Goal: Task Accomplishment & Management: Manage account settings

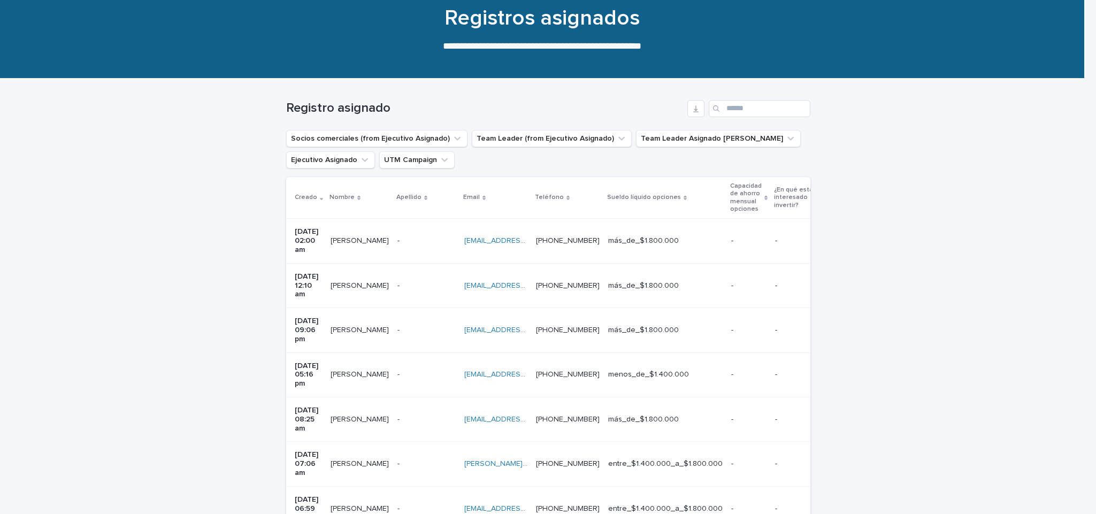
scroll to position [92, 0]
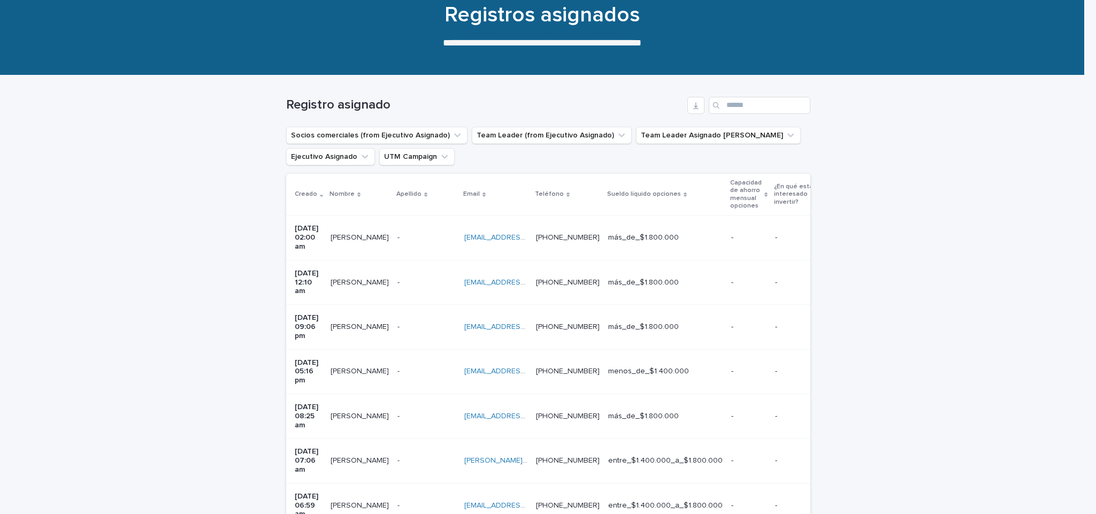
click at [366, 483] on td "[PERSON_NAME] [PERSON_NAME]" at bounding box center [359, 505] width 67 height 44
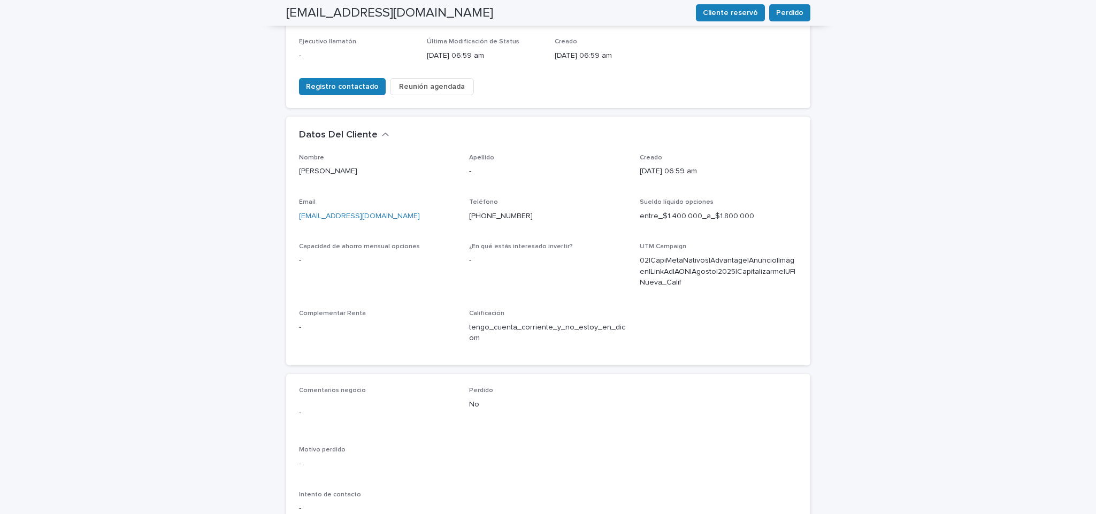
scroll to position [232, 0]
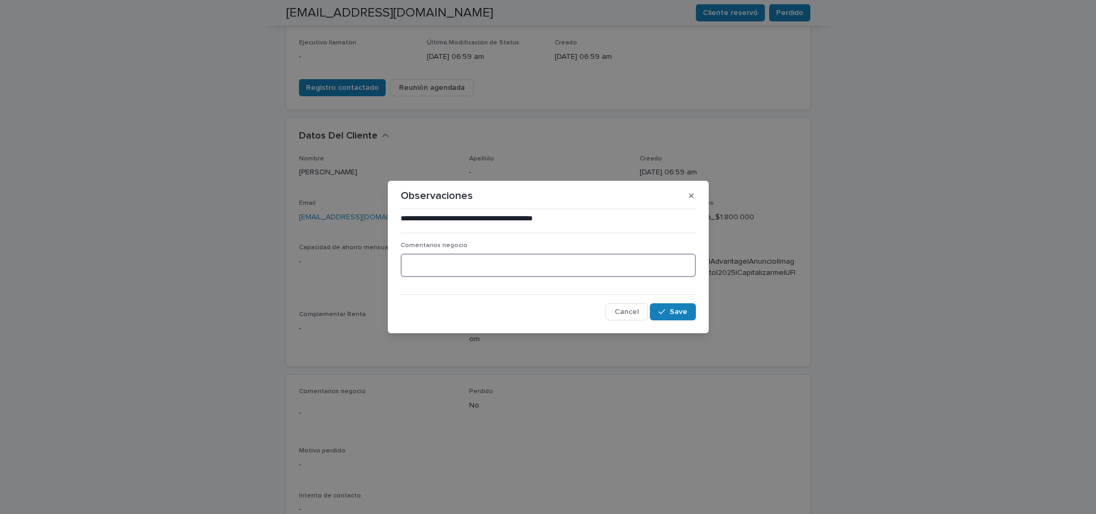
click at [499, 263] on textarea at bounding box center [548, 265] width 295 height 24
type textarea "**********"
click at [681, 310] on span "Save" at bounding box center [679, 311] width 18 height 7
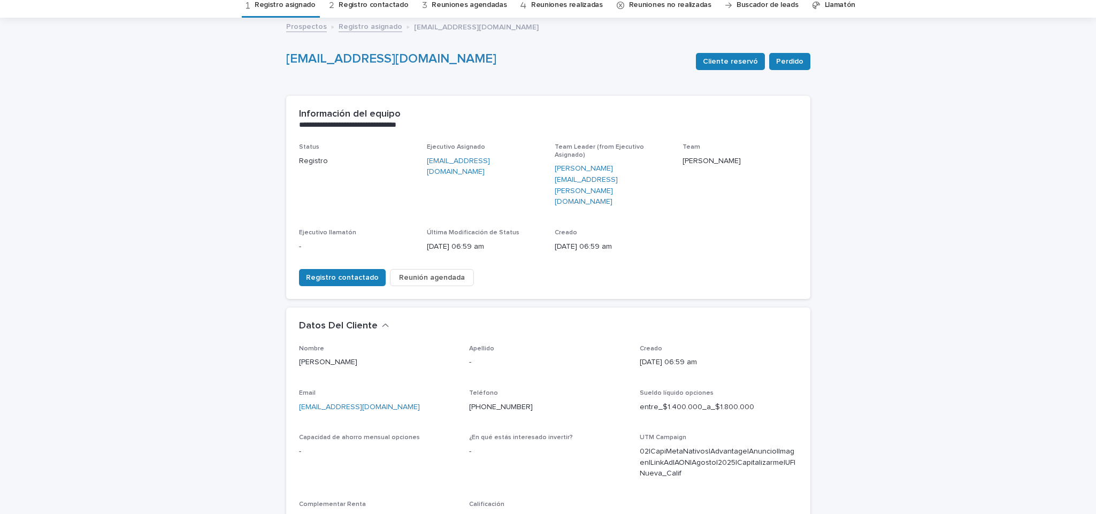
scroll to position [0, 0]
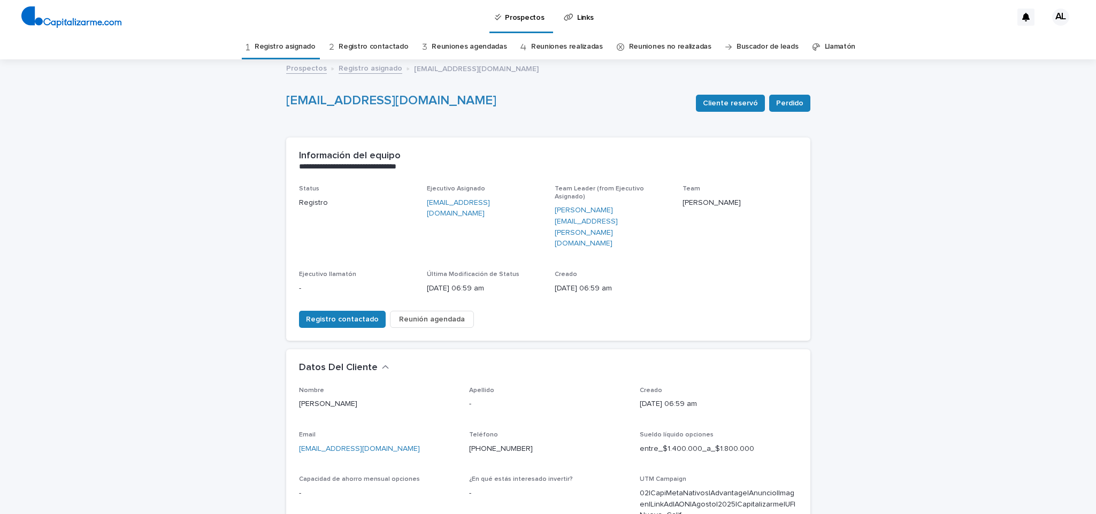
click at [284, 43] on link "Registro asignado" at bounding box center [285, 46] width 61 height 25
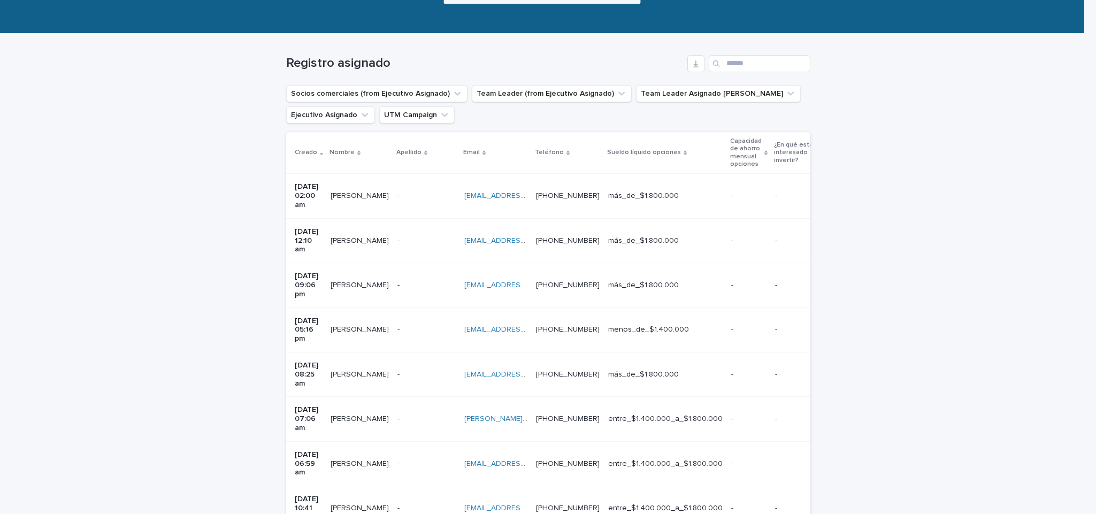
scroll to position [140, 0]
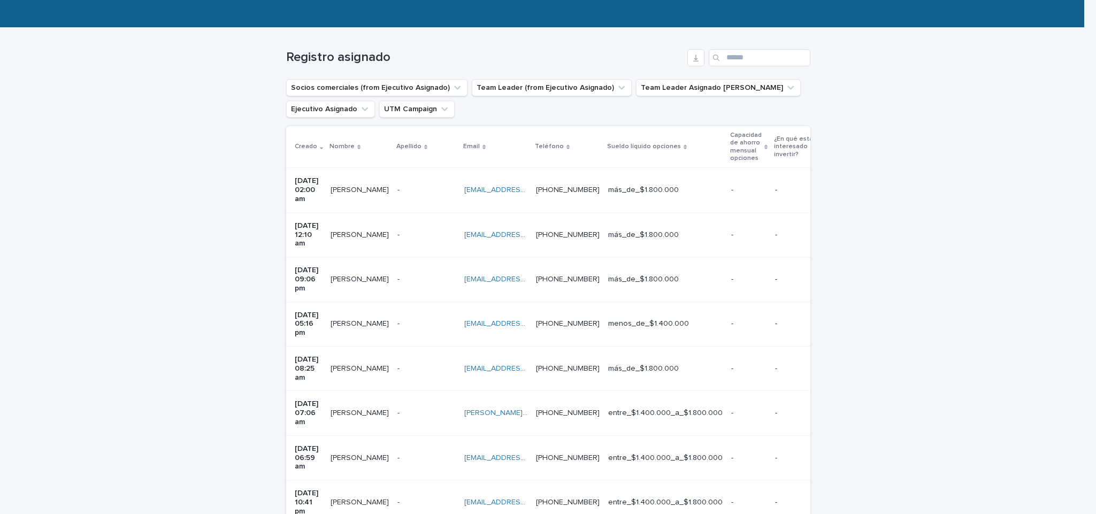
click at [361, 496] on p "[PERSON_NAME]" at bounding box center [360, 501] width 60 height 11
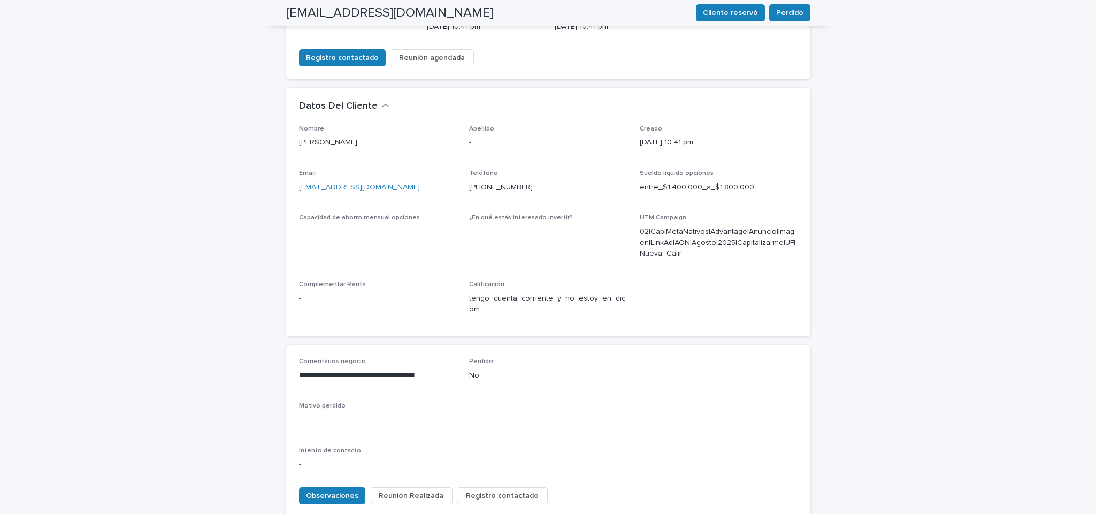
scroll to position [263, 0]
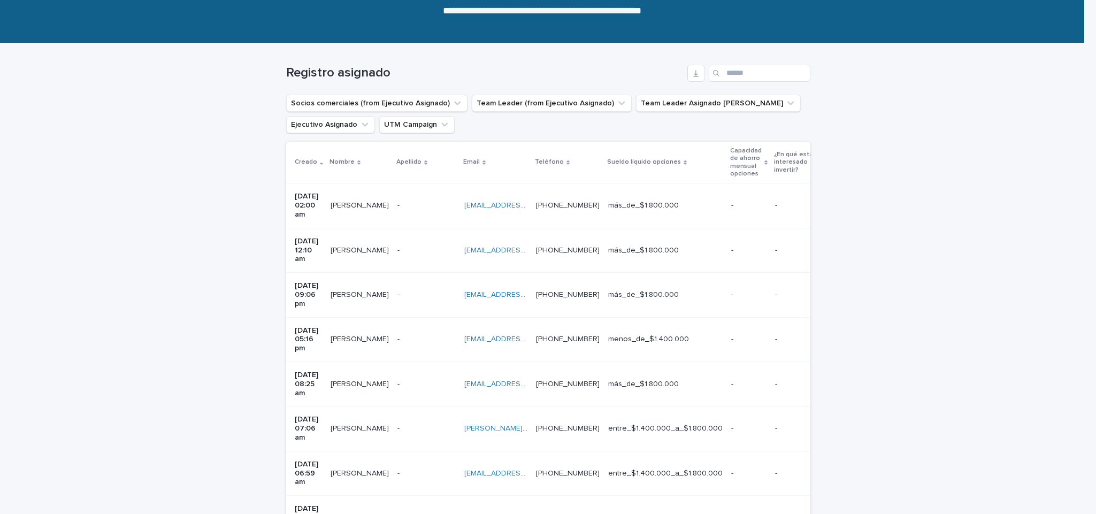
scroll to position [129, 0]
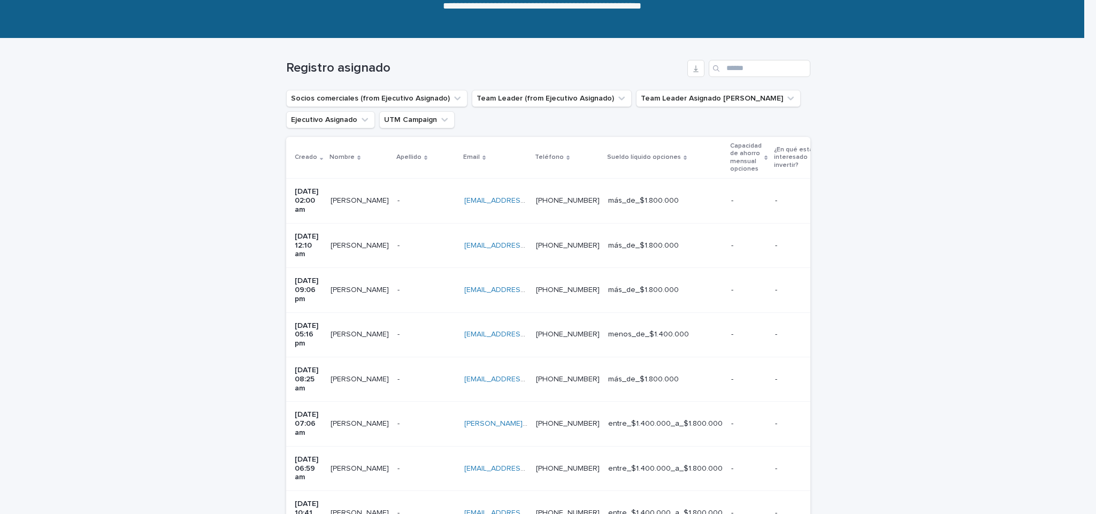
click at [359, 417] on p "[PERSON_NAME]" at bounding box center [360, 422] width 60 height 11
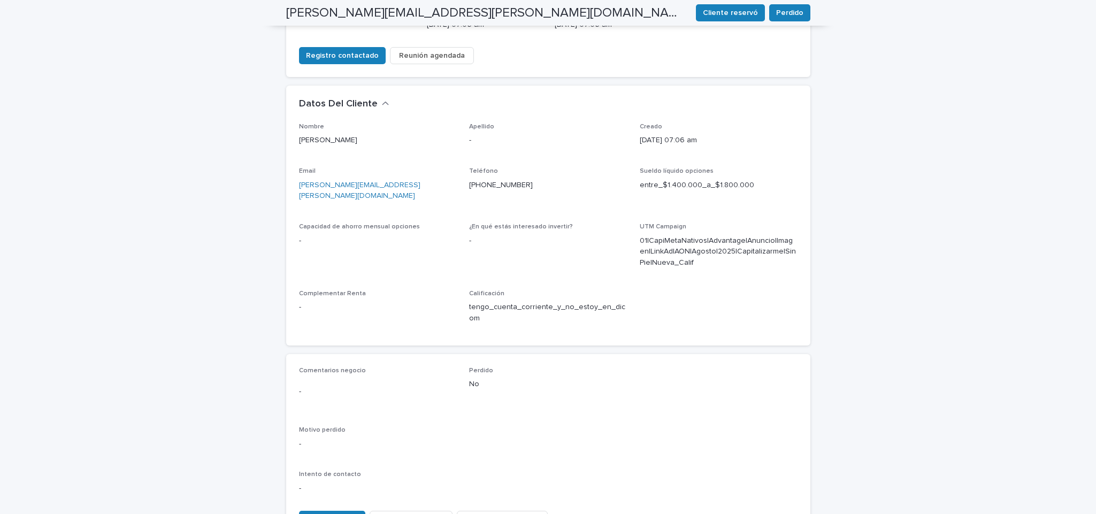
scroll to position [265, 0]
click at [327, 513] on span "Observaciones" at bounding box center [332, 518] width 52 height 11
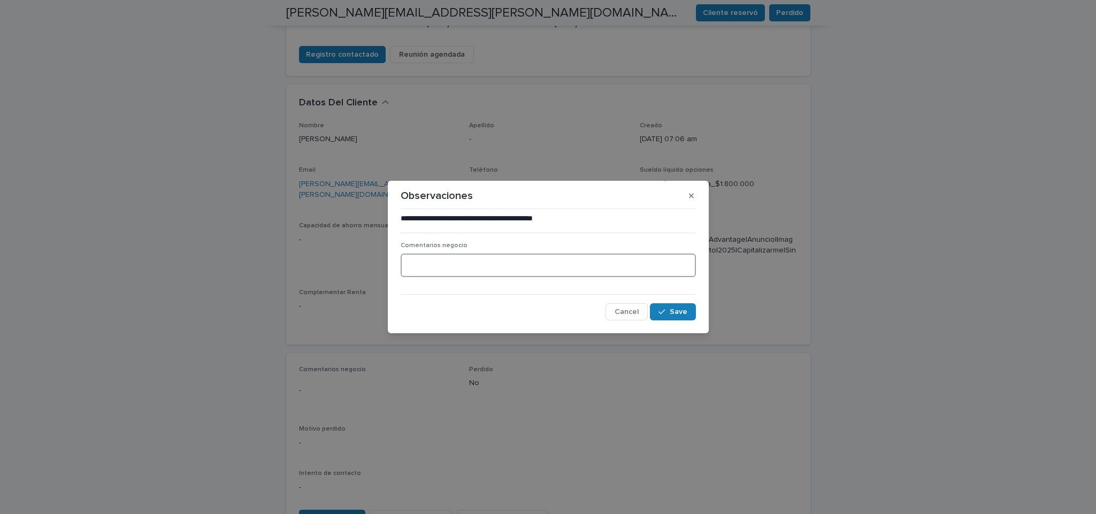
click at [538, 260] on textarea at bounding box center [548, 265] width 295 height 24
type textarea "**********"
click at [676, 315] on span "Save" at bounding box center [679, 311] width 18 height 7
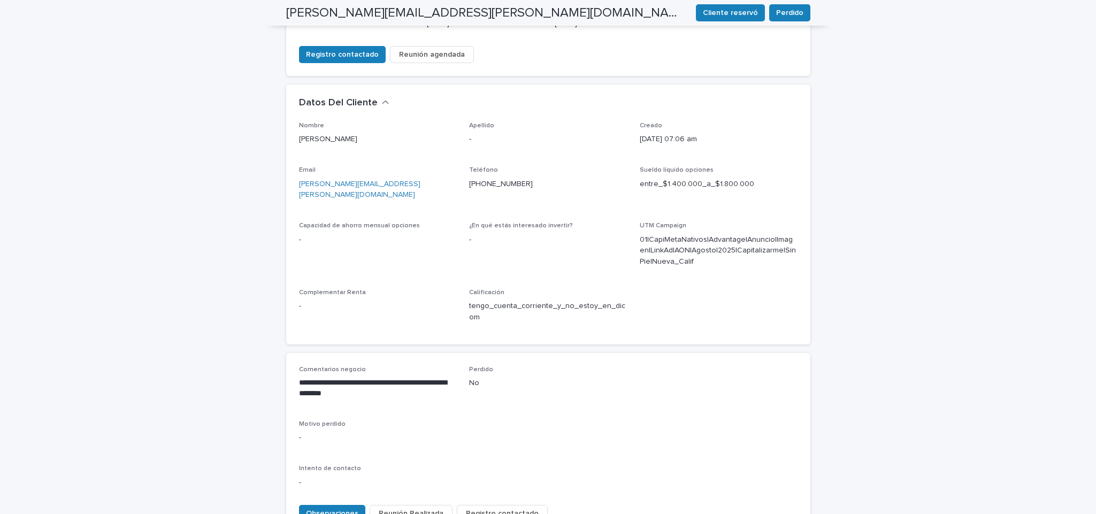
scroll to position [262, 0]
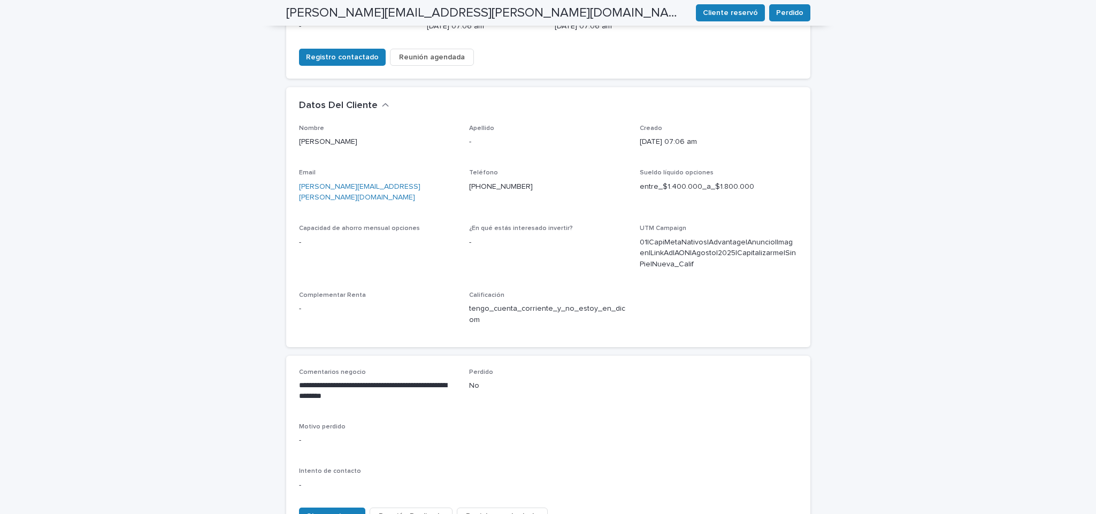
drag, startPoint x: 653, startPoint y: 268, endPoint x: 563, endPoint y: 265, distance: 90.4
click at [563, 265] on div "Nombre [PERSON_NAME] Apellido - Creado [DATE] 07:06 am Email [PERSON_NAME][EMAI…" at bounding box center [548, 230] width 498 height 210
drag, startPoint x: 395, startPoint y: 342, endPoint x: 207, endPoint y: 325, distance: 188.5
click at [207, 325] on div "**********" at bounding box center [548, 199] width 1096 height 802
click at [332, 380] on p "**********" at bounding box center [378, 390] width 158 height 21
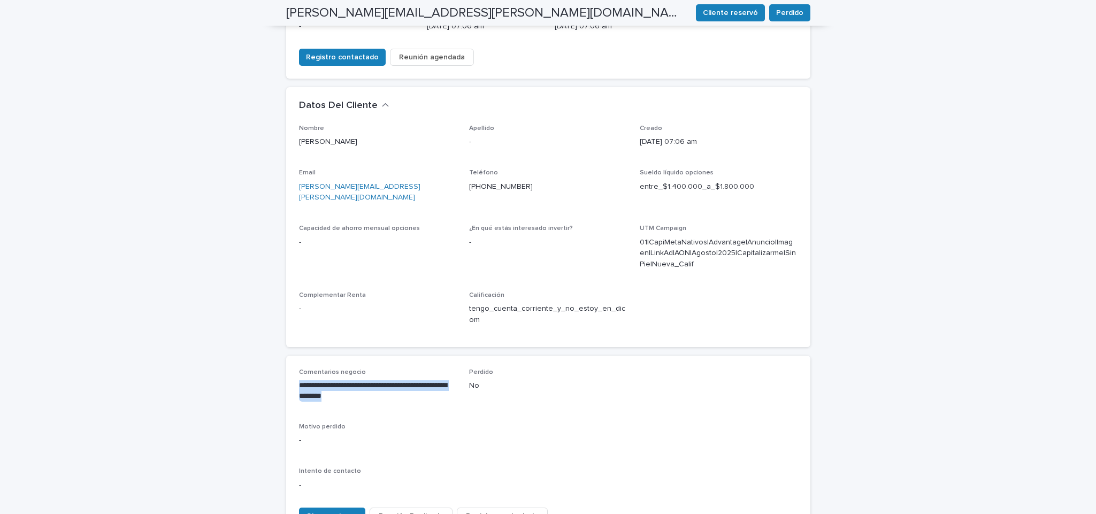
drag, startPoint x: 361, startPoint y: 340, endPoint x: 274, endPoint y: 335, distance: 86.8
click at [281, 335] on div "**********" at bounding box center [548, 185] width 535 height 775
copy p "**********"
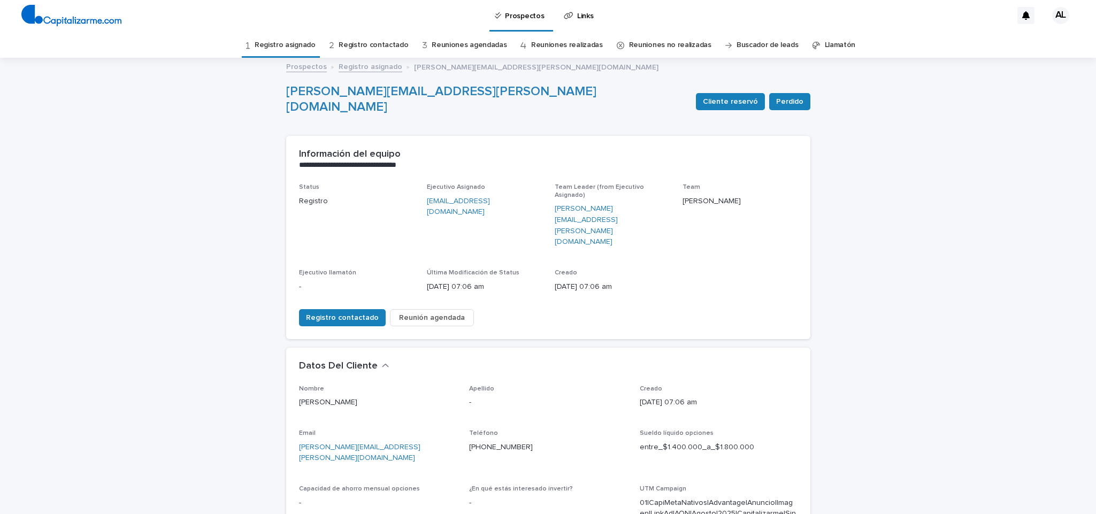
scroll to position [1, 0]
click at [284, 50] on link "Registro asignado" at bounding box center [285, 46] width 61 height 25
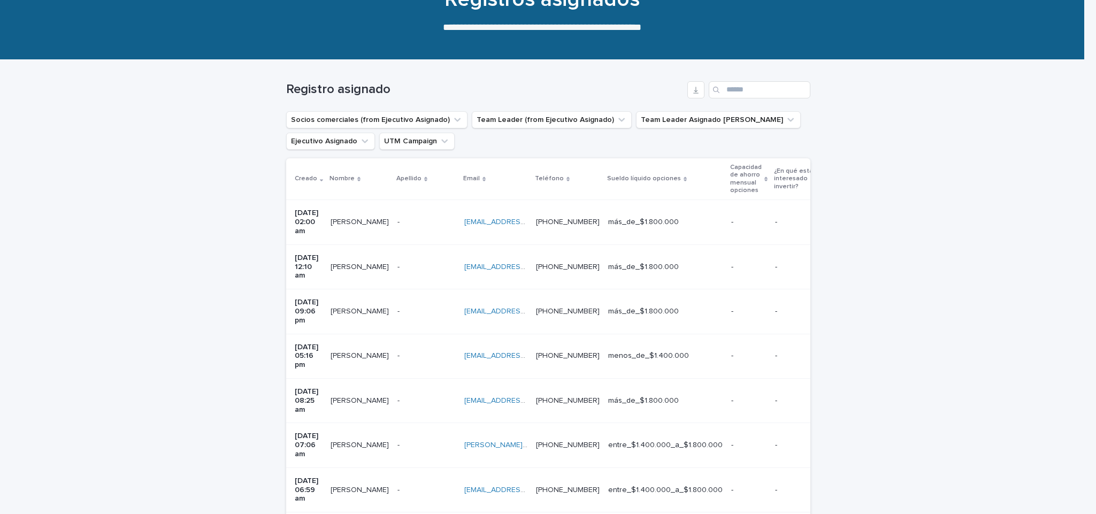
scroll to position [110, 0]
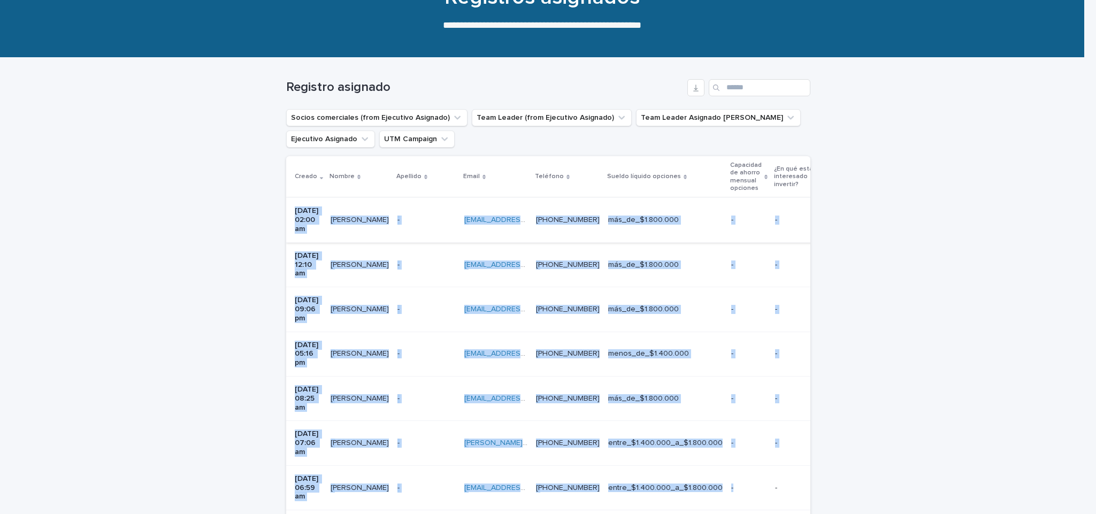
drag, startPoint x: 759, startPoint y: 432, endPoint x: 282, endPoint y: 213, distance: 524.5
copy tbody "78/10/7819 94:58 lo Ipsumdo Sitamet Consec Adipisc Elitsed Doeiusm Tempor Incid…"
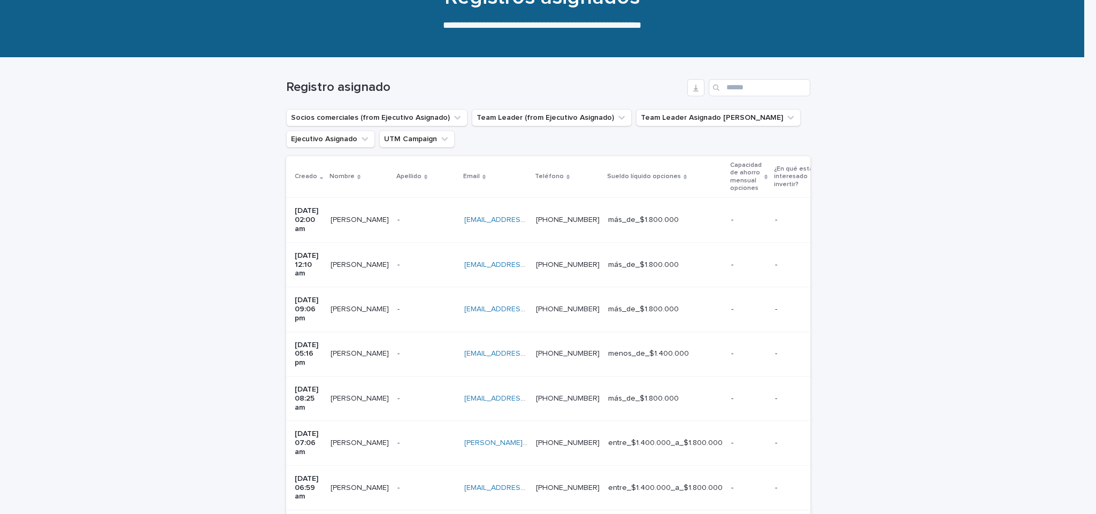
click at [355, 376] on td "[PERSON_NAME] [PERSON_NAME]" at bounding box center [359, 398] width 67 height 44
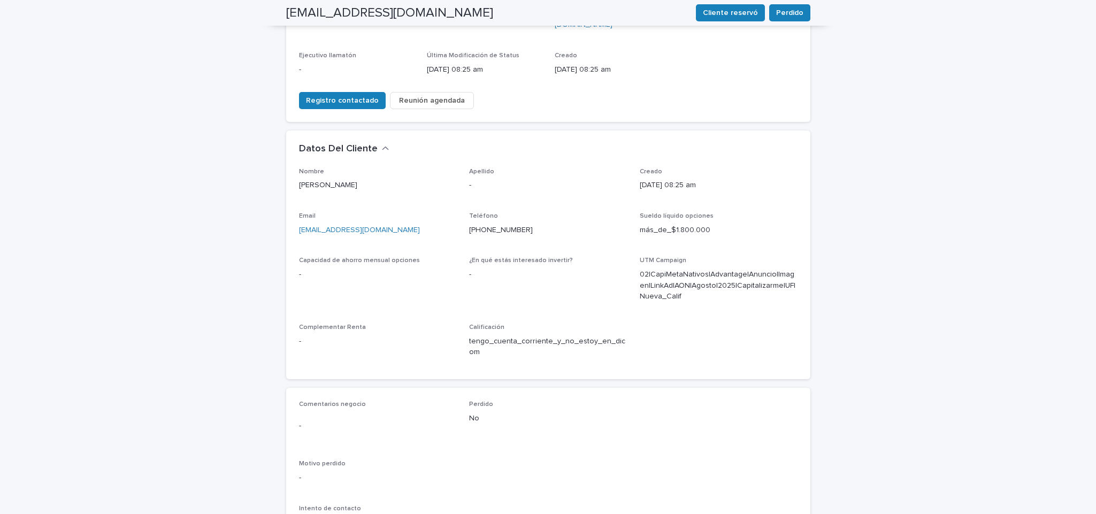
scroll to position [223, 0]
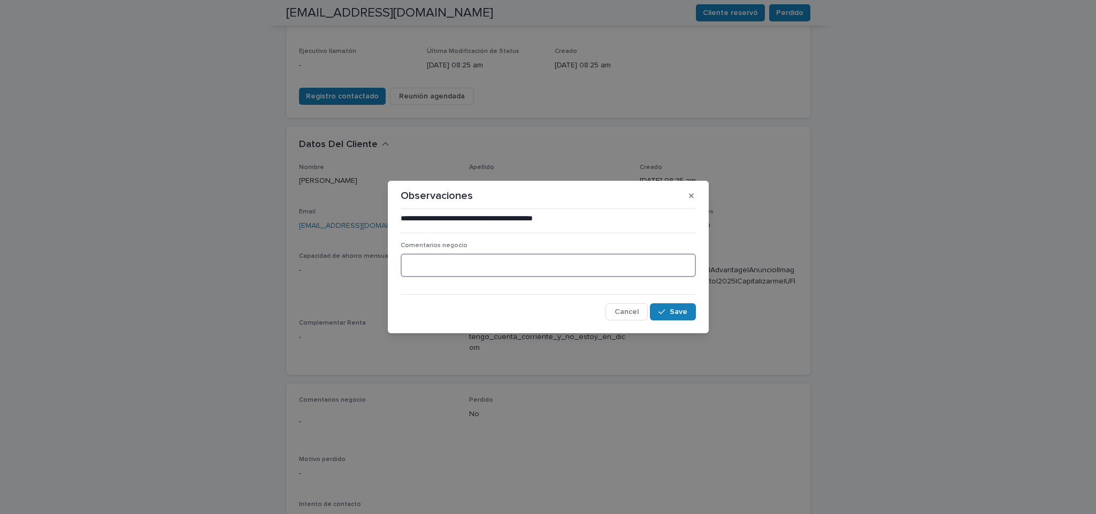
click at [468, 267] on textarea at bounding box center [548, 265] width 295 height 24
drag, startPoint x: 592, startPoint y: 267, endPoint x: 382, endPoint y: 252, distance: 211.2
click at [382, 252] on div "**********" at bounding box center [548, 257] width 1096 height 514
type textarea "**********"
click at [686, 316] on button "Save" at bounding box center [672, 311] width 45 height 17
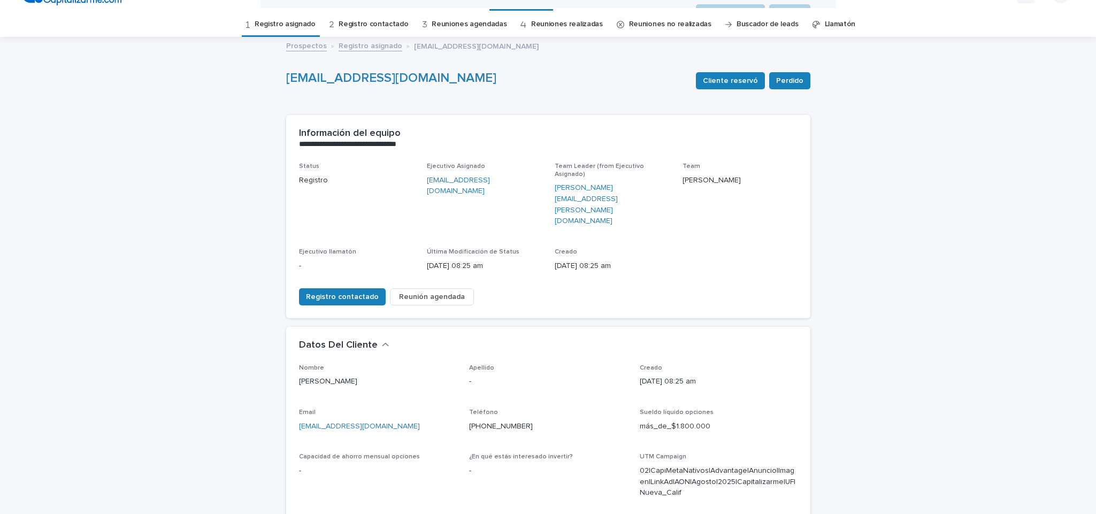
scroll to position [0, 0]
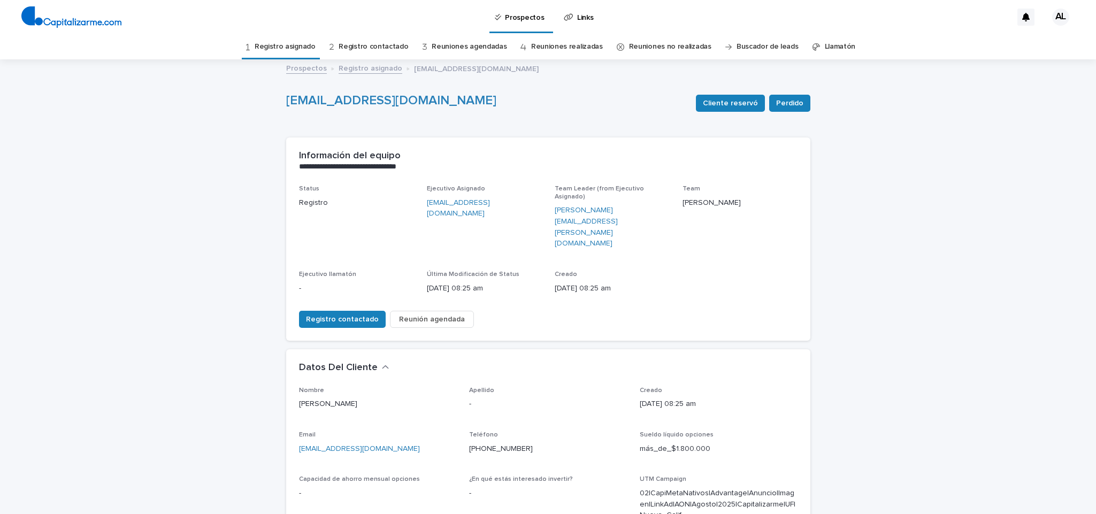
click at [293, 47] on link "Registro asignado" at bounding box center [285, 46] width 61 height 25
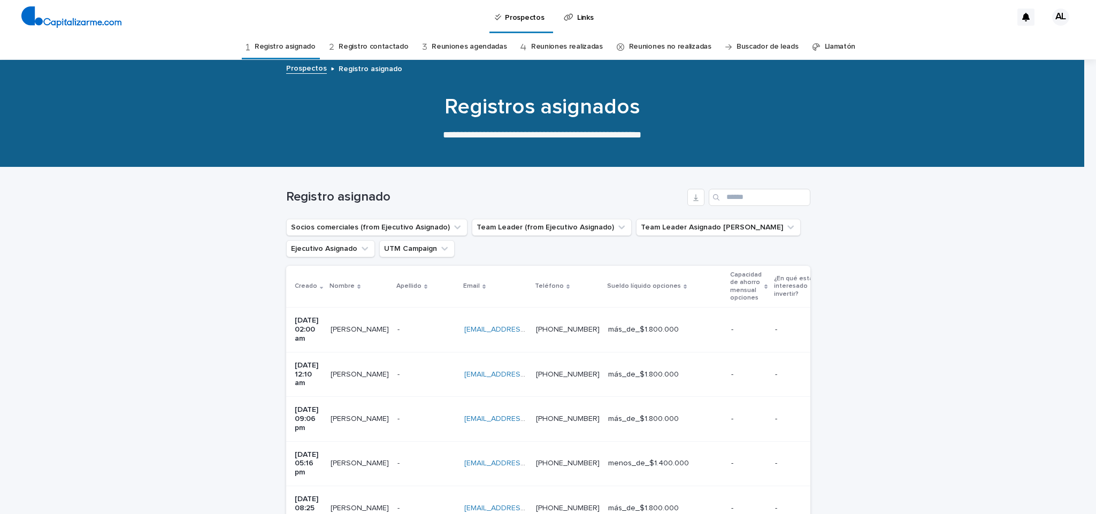
click at [363, 441] on td "[PERSON_NAME] [PERSON_NAME]" at bounding box center [359, 463] width 67 height 44
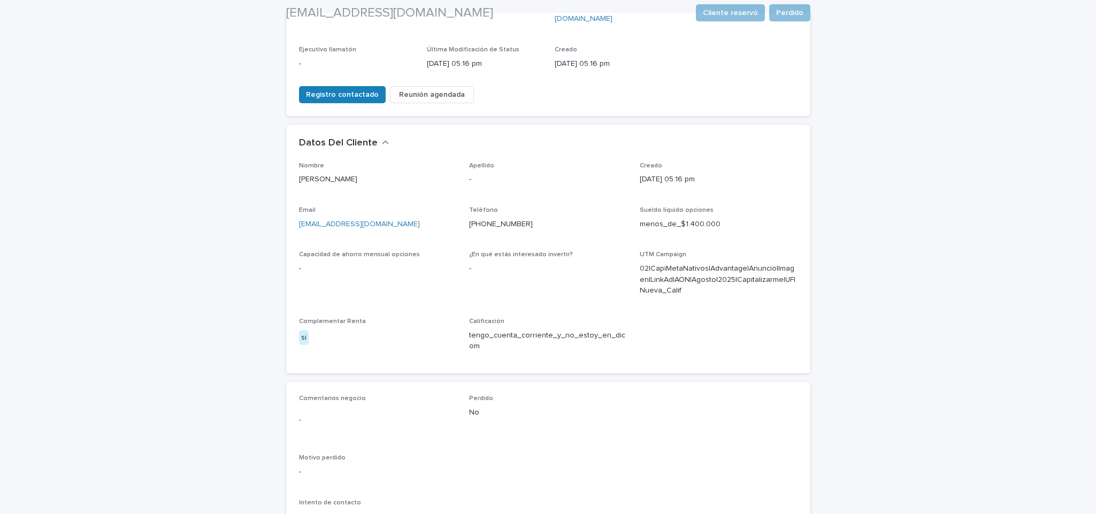
scroll to position [244, 0]
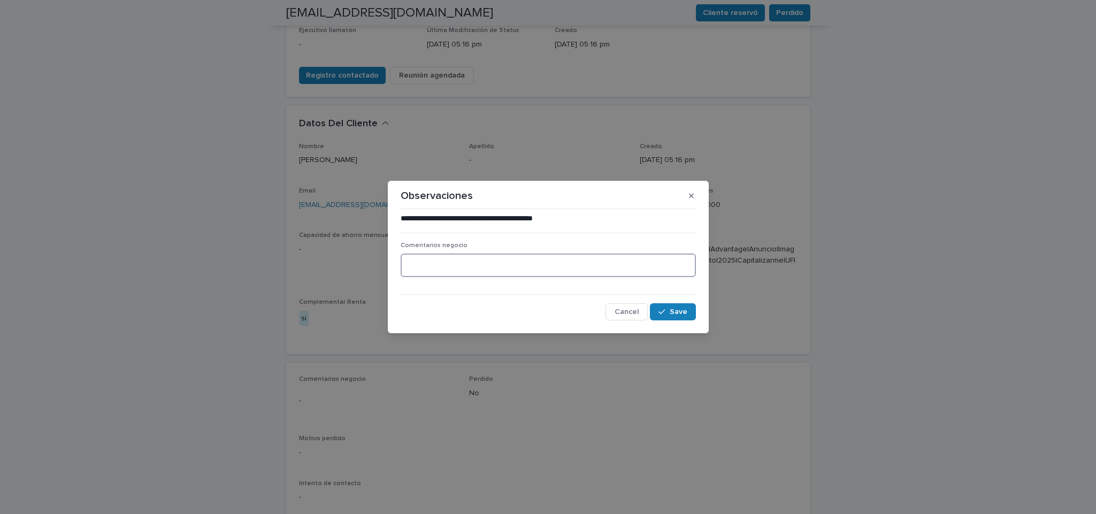
click at [541, 257] on textarea at bounding box center [548, 265] width 295 height 24
type textarea "**********"
click at [671, 313] on span "Save" at bounding box center [679, 311] width 18 height 7
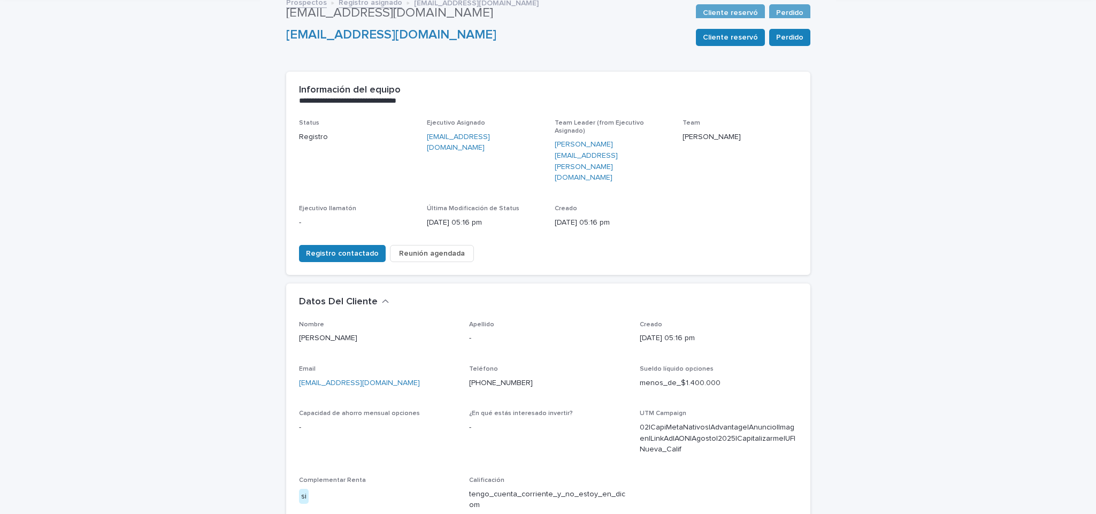
scroll to position [0, 0]
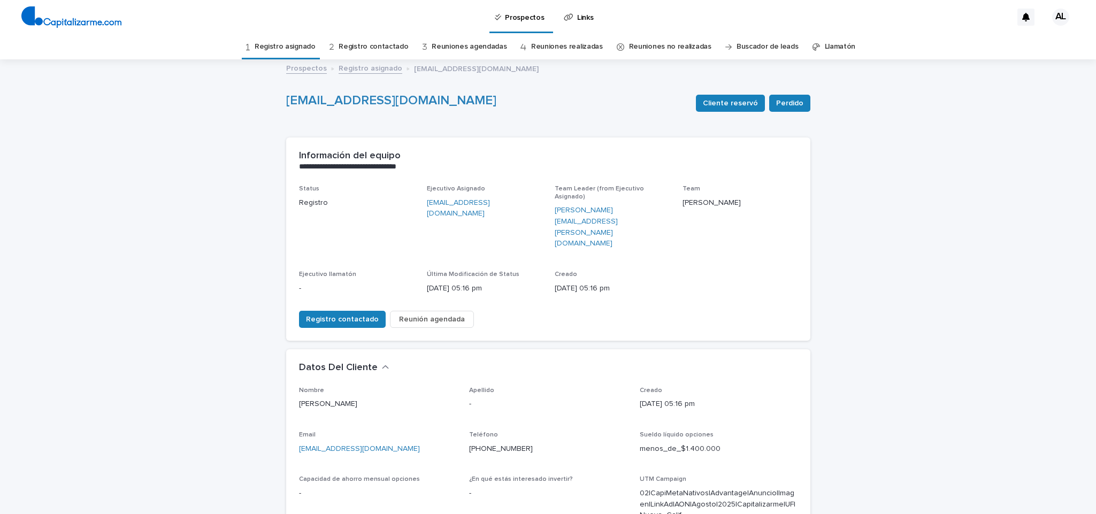
click at [306, 44] on link "Registro asignado" at bounding box center [285, 46] width 61 height 25
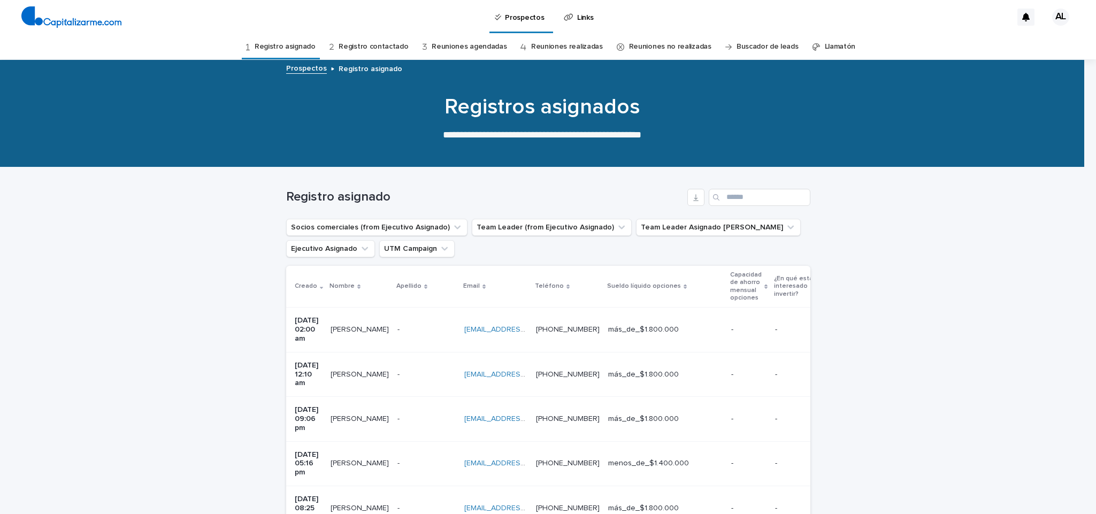
click at [298, 405] on p "[DATE] 09:06 pm" at bounding box center [308, 418] width 27 height 27
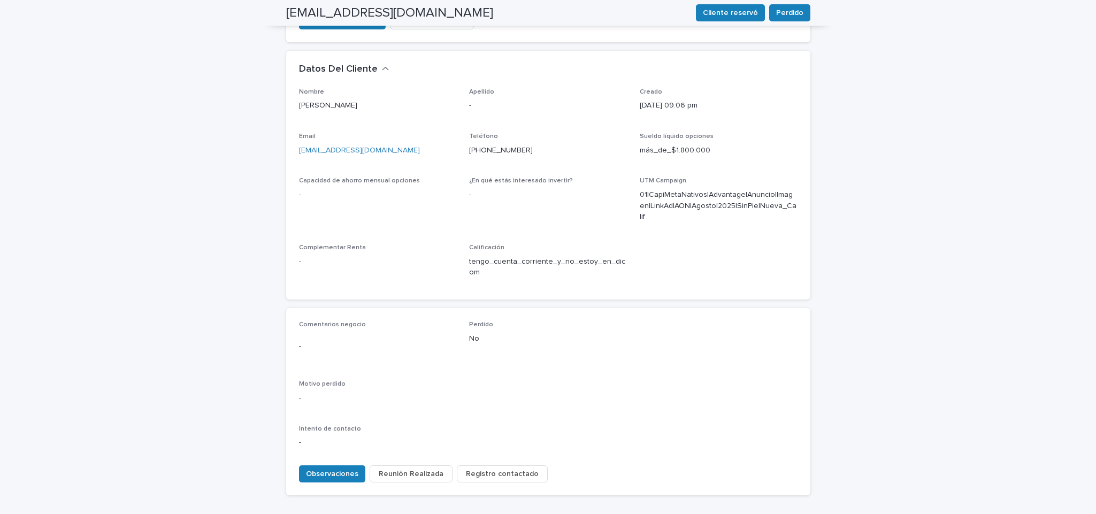
scroll to position [300, 0]
click at [320, 467] on span "Observaciones" at bounding box center [332, 472] width 52 height 11
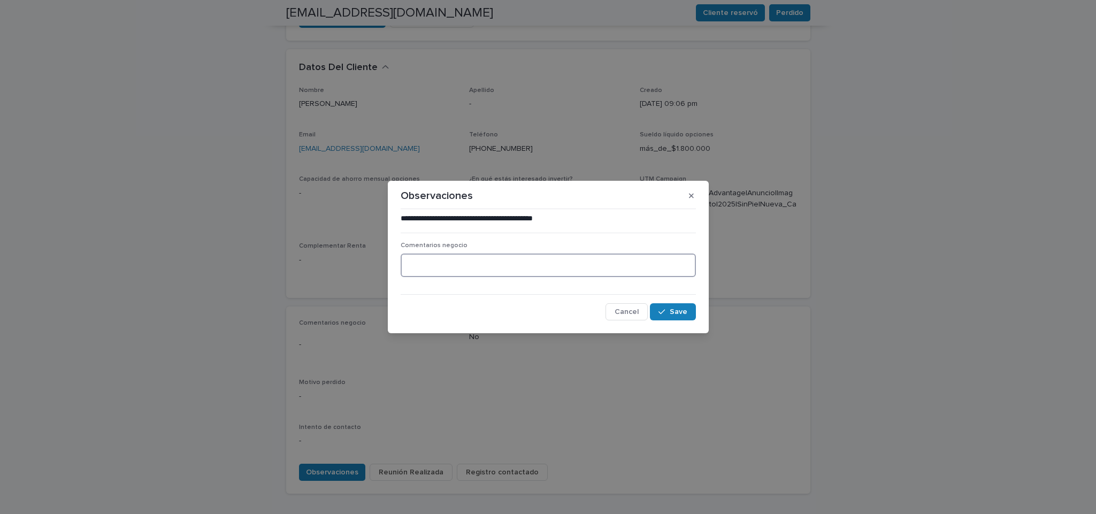
click at [510, 259] on textarea at bounding box center [548, 265] width 295 height 24
type textarea "**********"
click at [678, 311] on span "Save" at bounding box center [679, 311] width 18 height 7
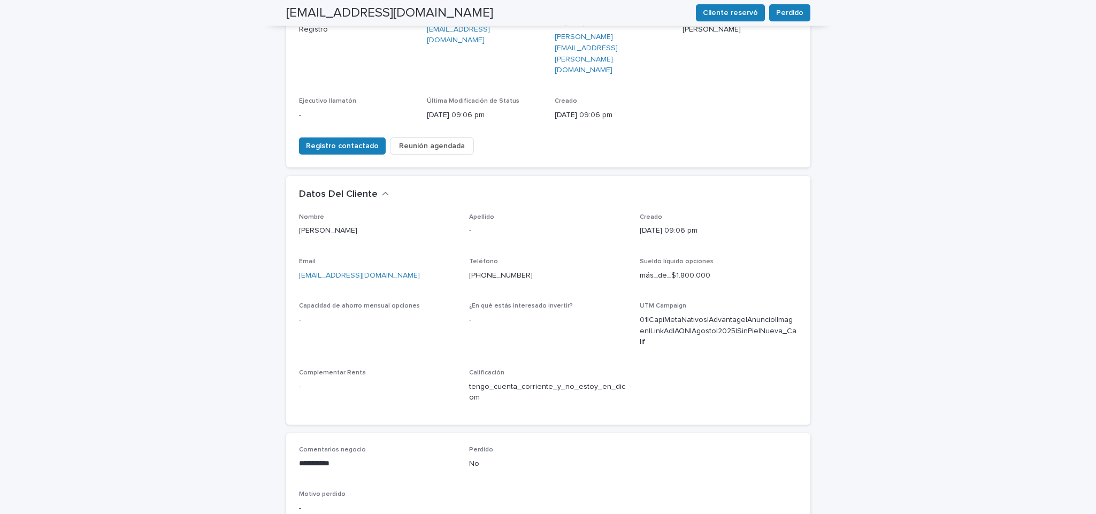
scroll to position [0, 0]
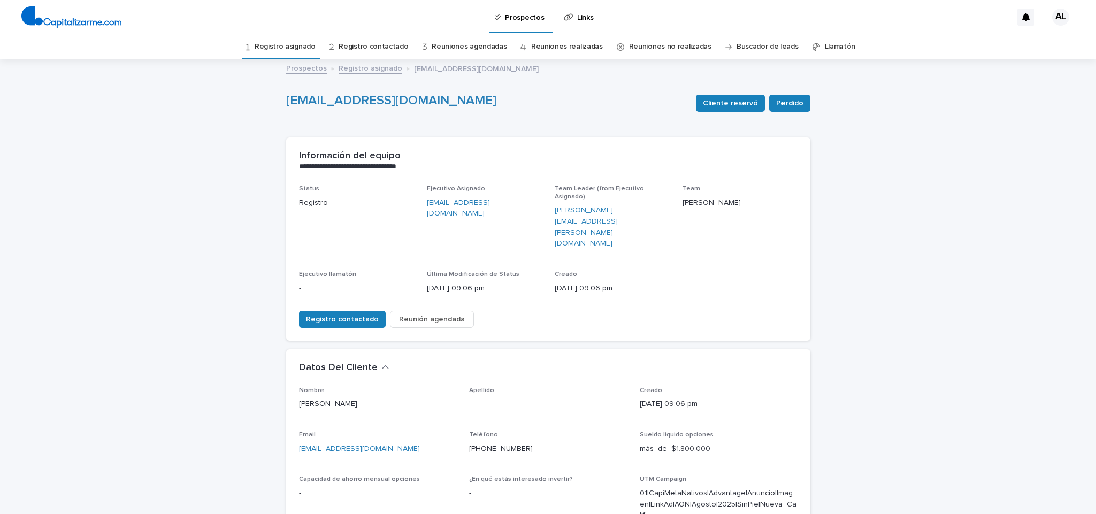
click at [299, 36] on link "Registro asignado" at bounding box center [285, 46] width 61 height 25
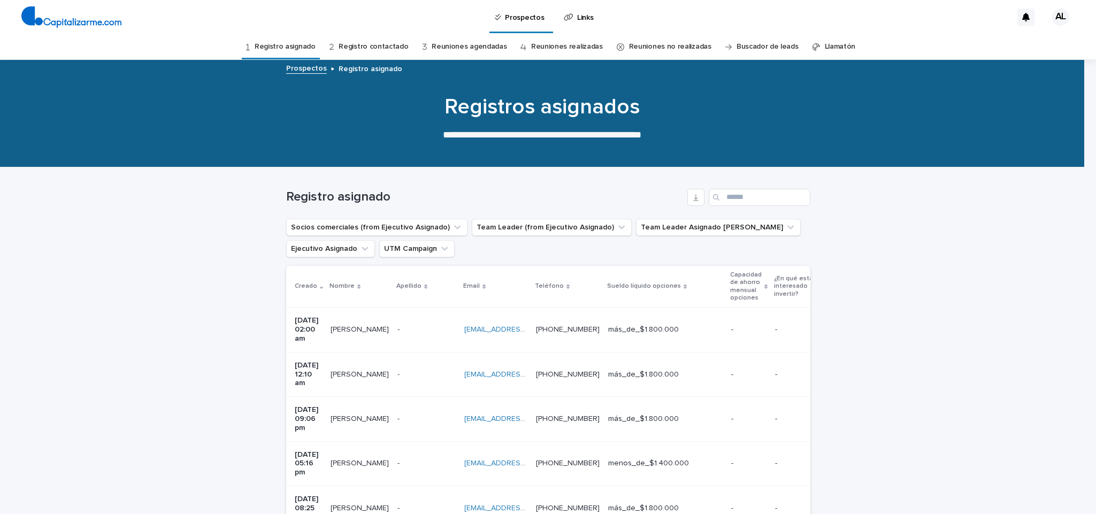
click at [361, 366] on div "[PERSON_NAME] [PERSON_NAME]" at bounding box center [359, 375] width 58 height 18
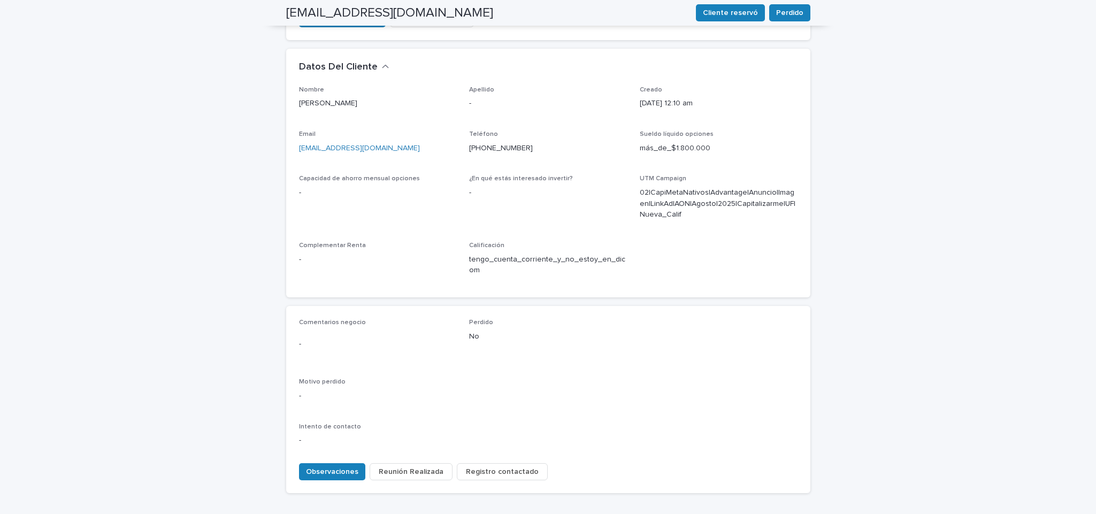
scroll to position [304, 0]
click at [323, 463] on span "Observaciones" at bounding box center [332, 468] width 52 height 11
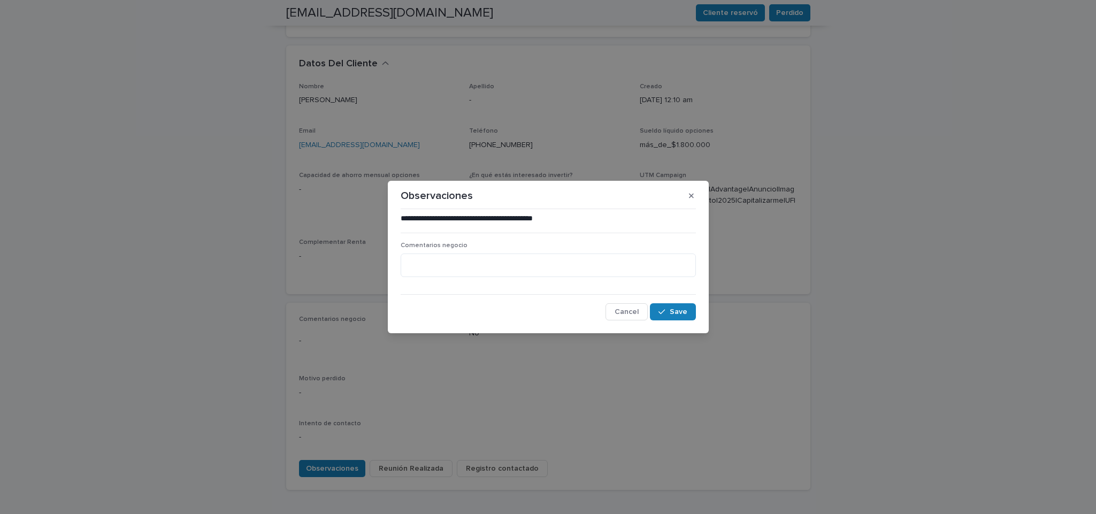
drag, startPoint x: 323, startPoint y: 425, endPoint x: 873, endPoint y: 281, distance: 568.9
click at [873, 281] on div "**********" at bounding box center [548, 257] width 1096 height 514
click at [561, 266] on textarea at bounding box center [548, 265] width 295 height 24
type textarea "**********"
click at [683, 314] on span "Save" at bounding box center [679, 311] width 18 height 7
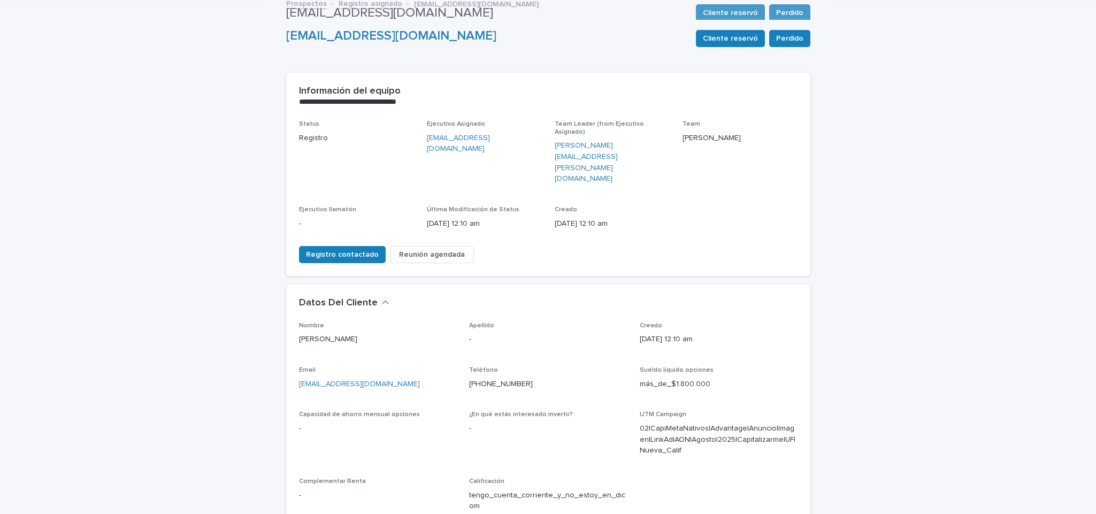
scroll to position [0, 0]
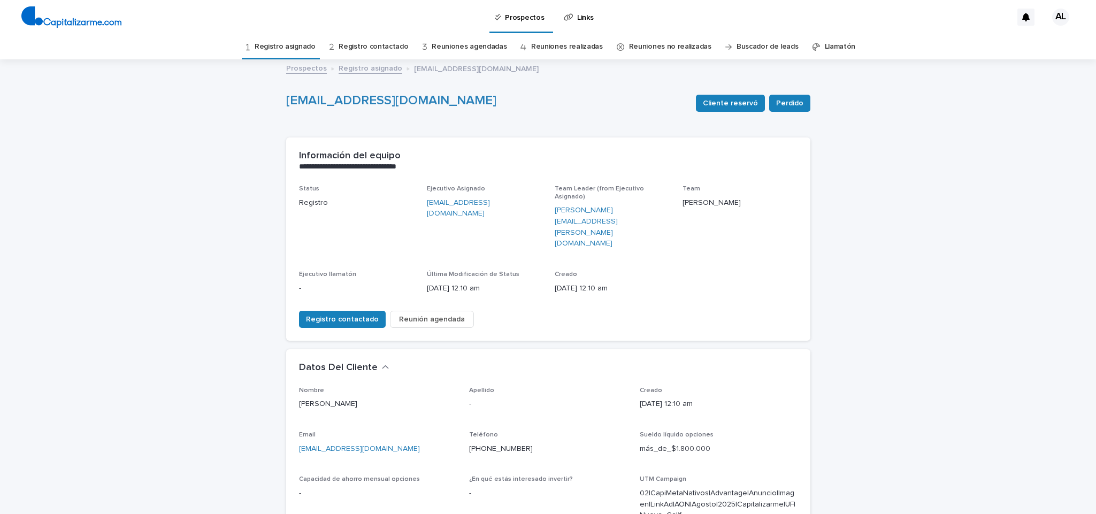
click at [307, 45] on link "Registro asignado" at bounding box center [285, 46] width 61 height 25
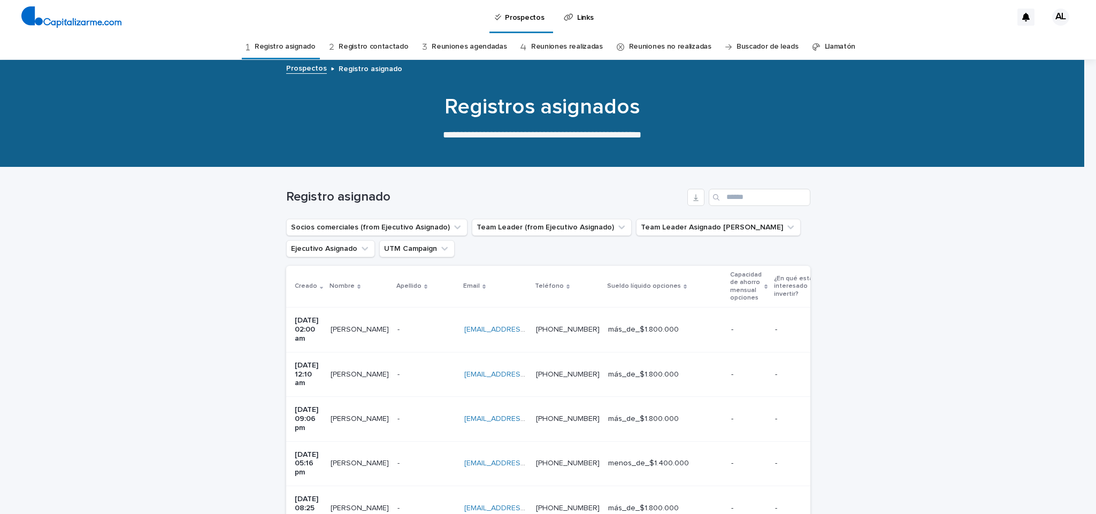
click at [315, 326] on p "[DATE] 02:00 am" at bounding box center [308, 329] width 27 height 27
